Goal: Task Accomplishment & Management: Use online tool/utility

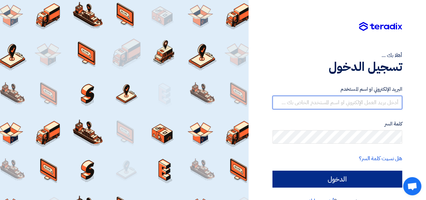
type input "[EMAIL_ADDRESS][DOMAIN_NAME]"
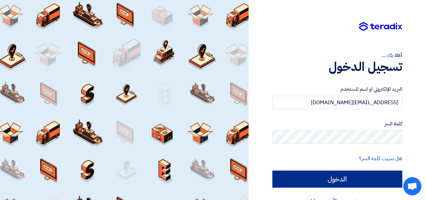
click at [308, 178] on input "الدخول" at bounding box center [338, 179] width 130 height 17
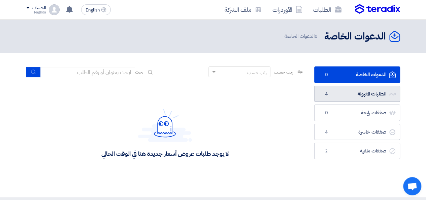
click at [365, 94] on link "الطلبات المقبولة الطلبات المقبولة 4" at bounding box center [357, 94] width 86 height 17
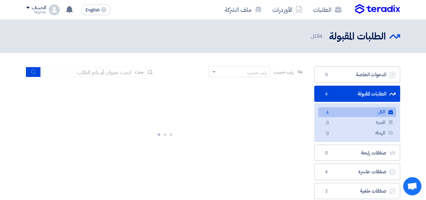
click at [375, 109] on link "الكل الكل 4" at bounding box center [357, 112] width 78 height 10
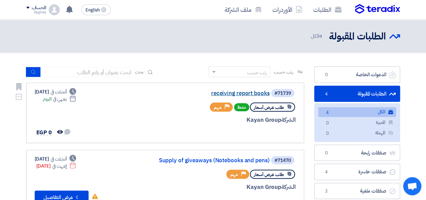
click at [259, 92] on link "receiving report books" at bounding box center [202, 93] width 135 height 6
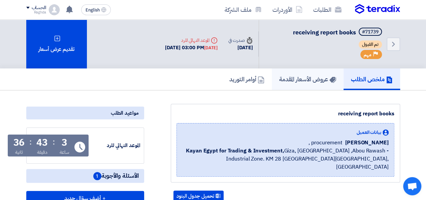
click at [288, 78] on h5 "عروض الأسعار المقدمة" at bounding box center [307, 79] width 57 height 8
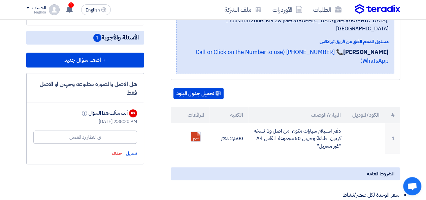
scroll to position [143, 0]
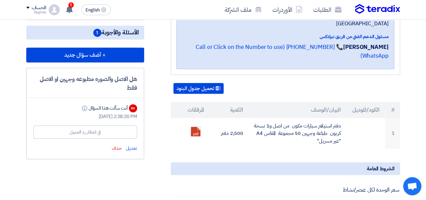
click at [133, 109] on div "RS" at bounding box center [133, 108] width 8 height 8
click at [118, 106] on div "أنت سألت هذا السؤال Info" at bounding box center [104, 107] width 47 height 7
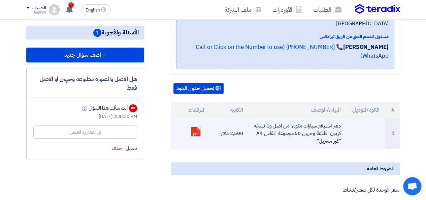
click at [194, 127] on link at bounding box center [218, 147] width 54 height 40
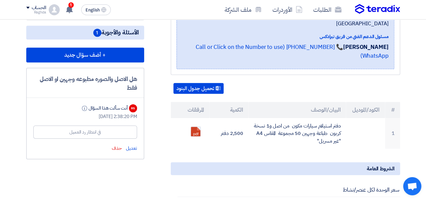
click at [97, 35] on span "1" at bounding box center [97, 33] width 8 height 8
click at [97, 33] on span "1" at bounding box center [97, 33] width 8 height 8
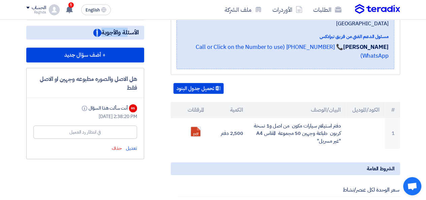
click at [97, 33] on span "1" at bounding box center [97, 33] width 8 height 8
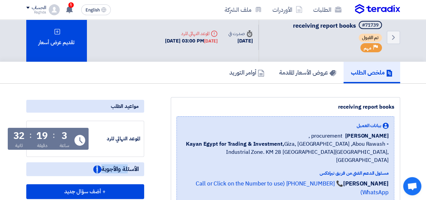
scroll to position [0, 0]
